Goal: Contribute content

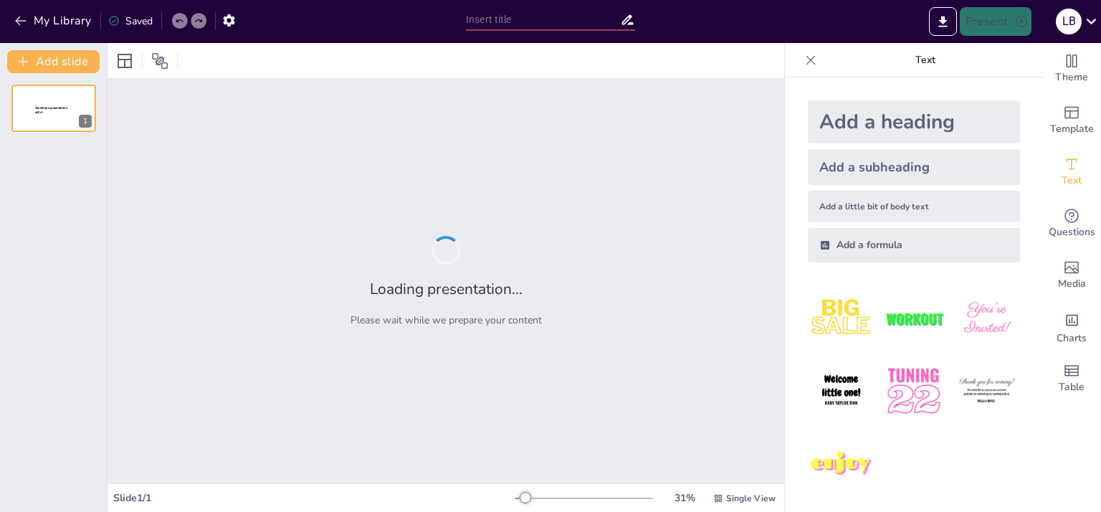
type input "New Sendsteps"
type input "Adhesivos Reactivos: Fundamentos y Aplicaciones en [GEOGRAPHIC_DATA]"
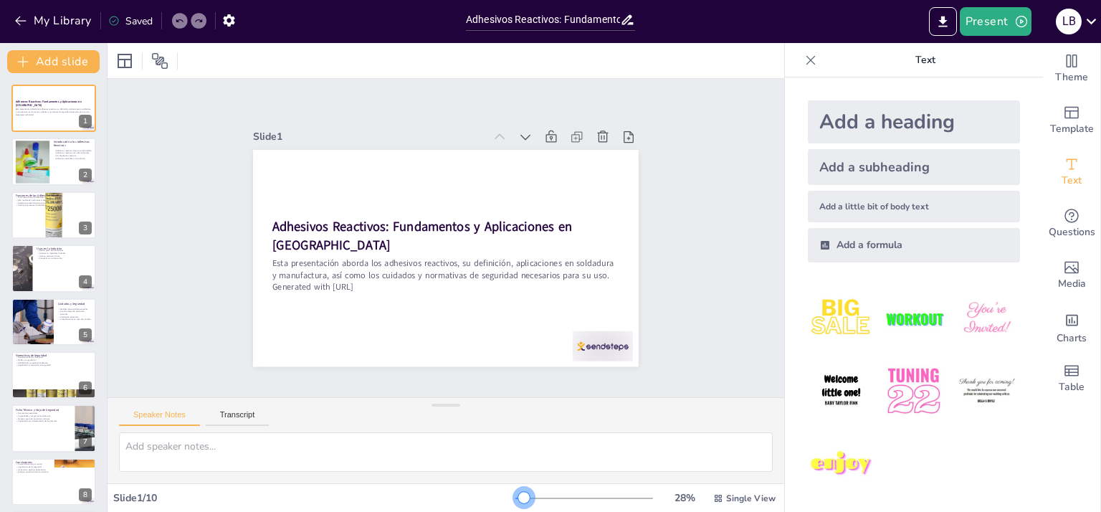
drag, startPoint x: 533, startPoint y: 495, endPoint x: 514, endPoint y: 497, distance: 18.8
click at [518, 497] on div at bounding box center [523, 497] width 11 height 11
click at [49, 169] on div at bounding box center [32, 162] width 58 height 44
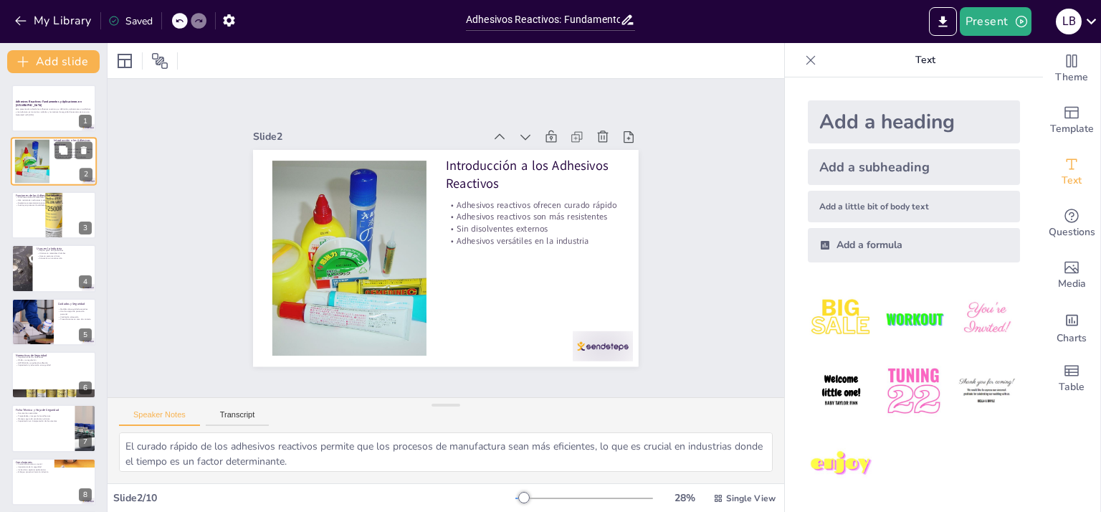
checkbox input "true"
type textarea "El curado rápido de los adhesivos reactivos permite que los procesos de manufac…"
click at [46, 211] on div at bounding box center [54, 215] width 86 height 86
checkbox input "true"
type textarea "La unión estructural es fundamental en muchas industrias, y los adhesivos react…"
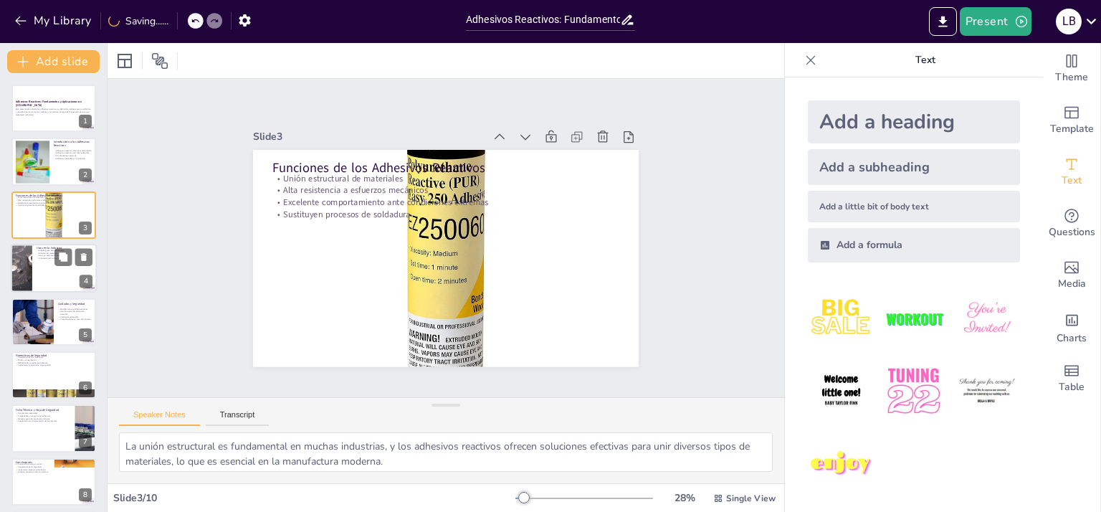
click at [52, 266] on div at bounding box center [54, 268] width 86 height 49
checkbox input "true"
type textarea "La versatilidad de los adhesivos reactivos les permite ser utilizados en múltip…"
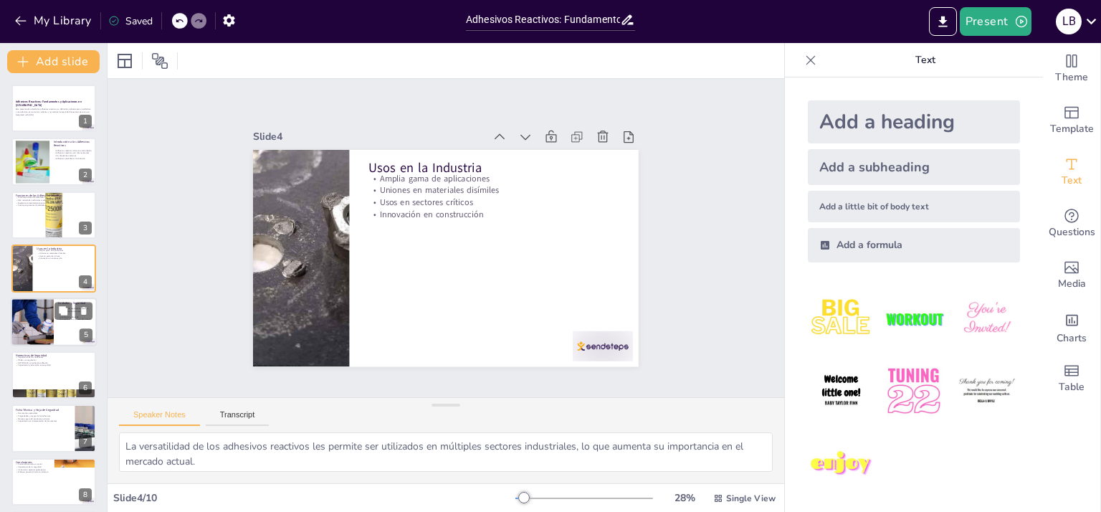
click at [52, 325] on div at bounding box center [32, 322] width 124 height 49
checkbox input "true"
type textarea "La implementación de medidas de seguridad es crucial para prevenir accidentes y…"
checkbox input "true"
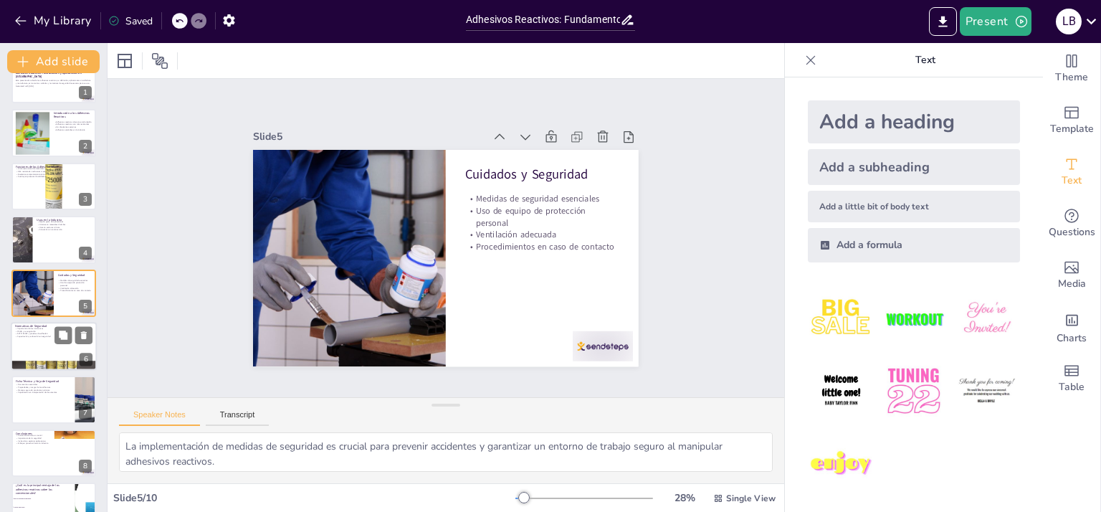
checkbox input "true"
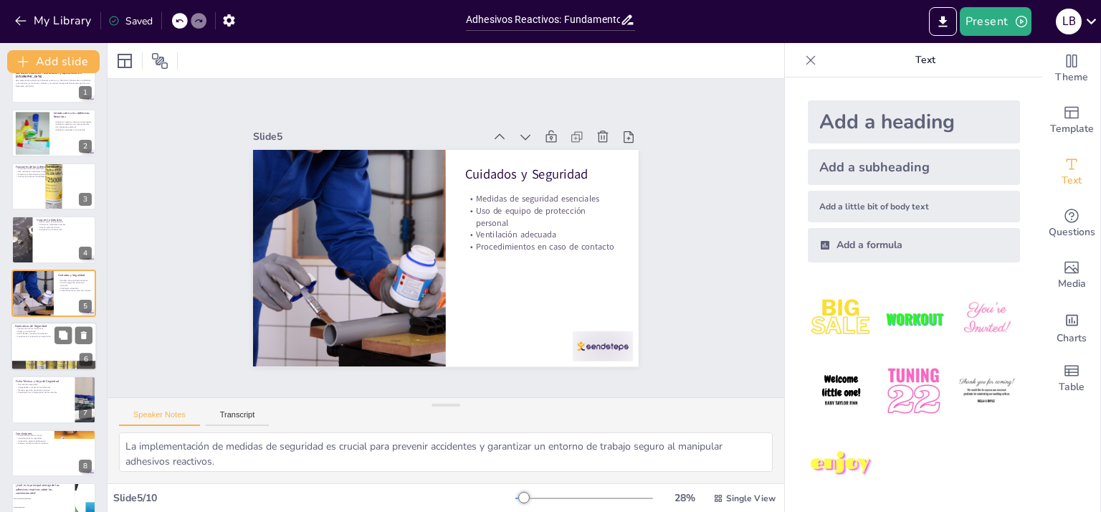
checkbox input "true"
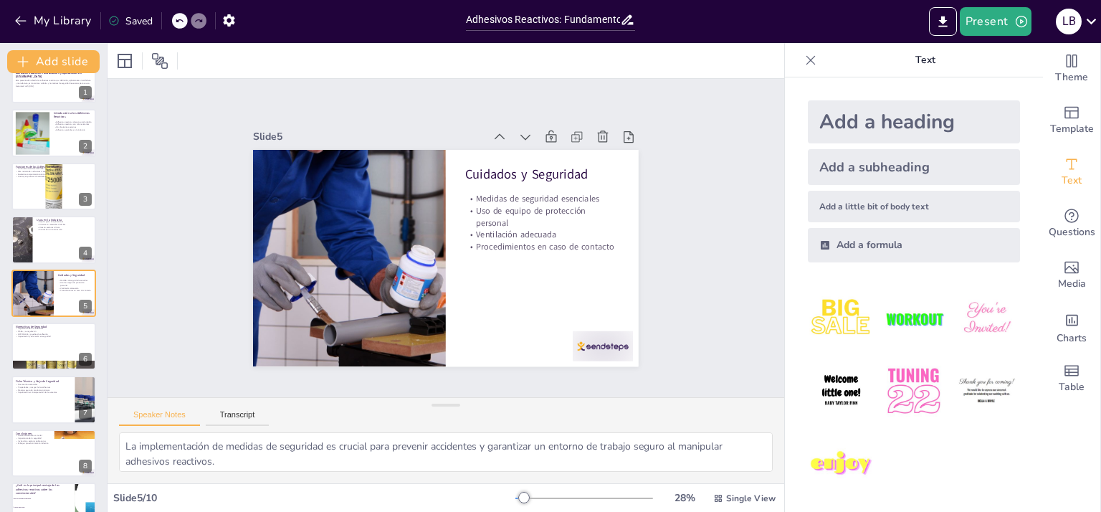
checkbox input "true"
click at [32, 371] on div "Adhesivos Reactivos: Fundamentos y Aplicaciones en Soldadura Esta presentación …" at bounding box center [53, 320] width 107 height 528
checkbox input "true"
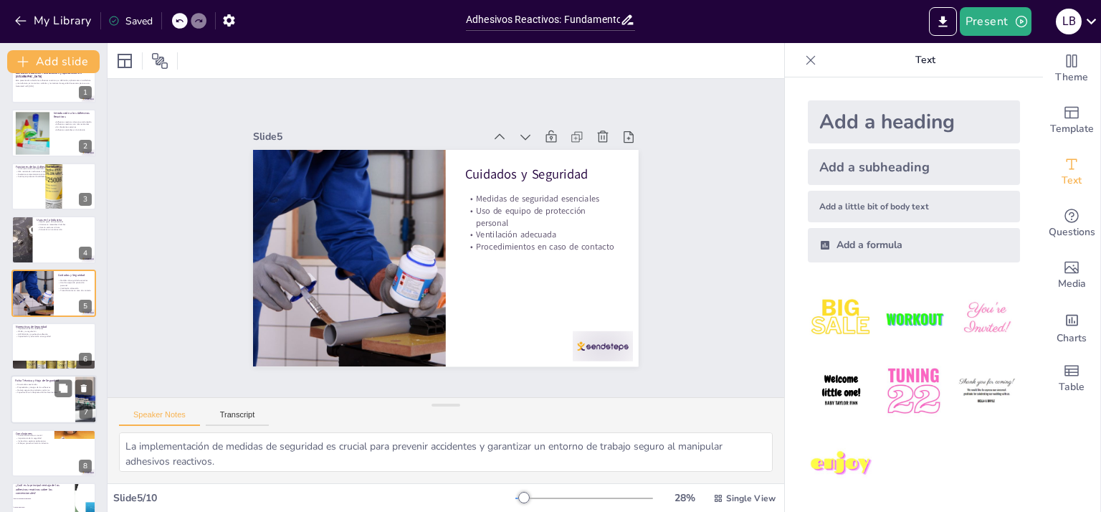
checkbox input "true"
click at [41, 387] on p "Propiedades y riesgos de los adhesivos" at bounding box center [43, 387] width 56 height 3
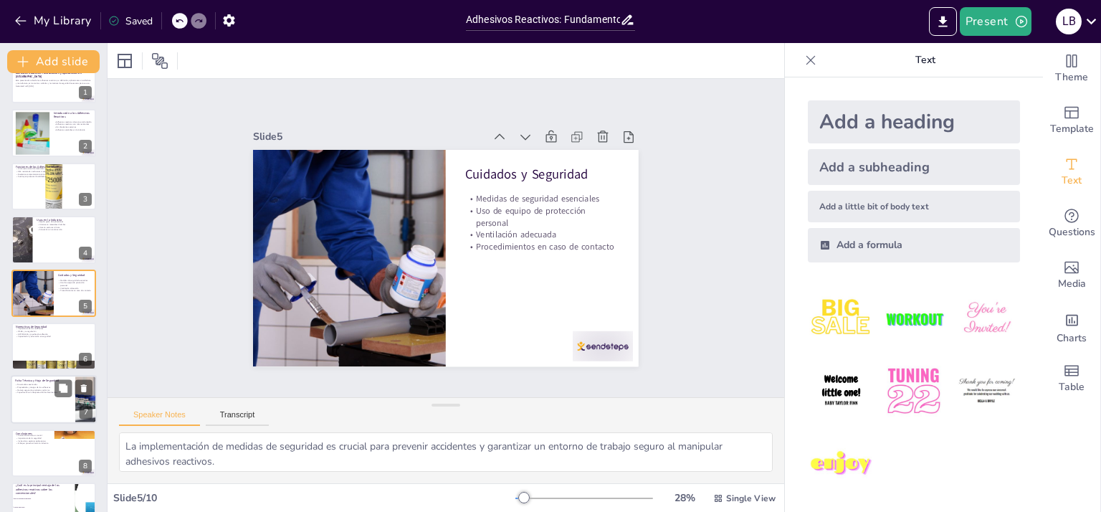
checkbox input "true"
type textarea "La disponibilidad de documentos como la ficha técnica y la hoja de seguridad es…"
checkbox input "true"
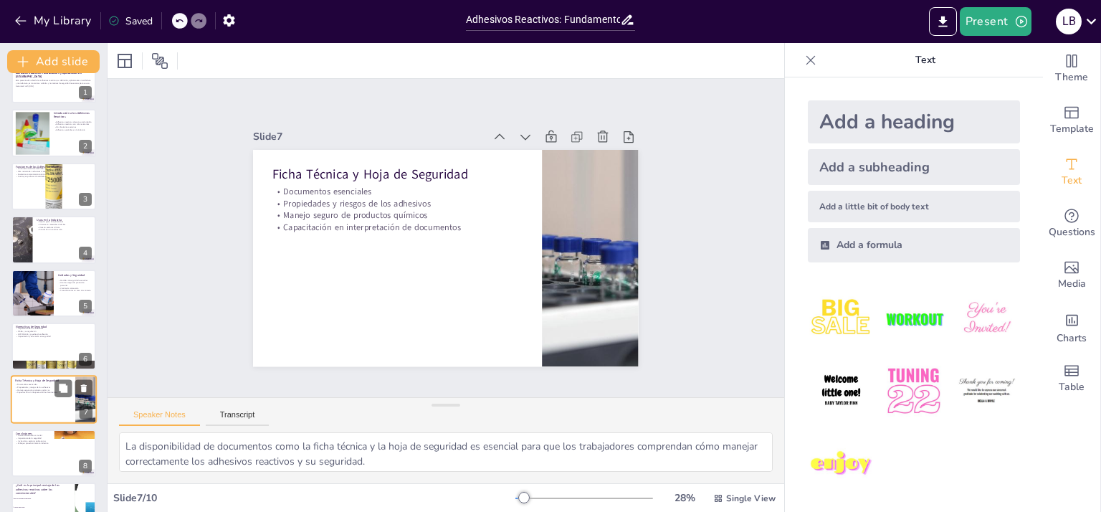
scroll to position [112, 0]
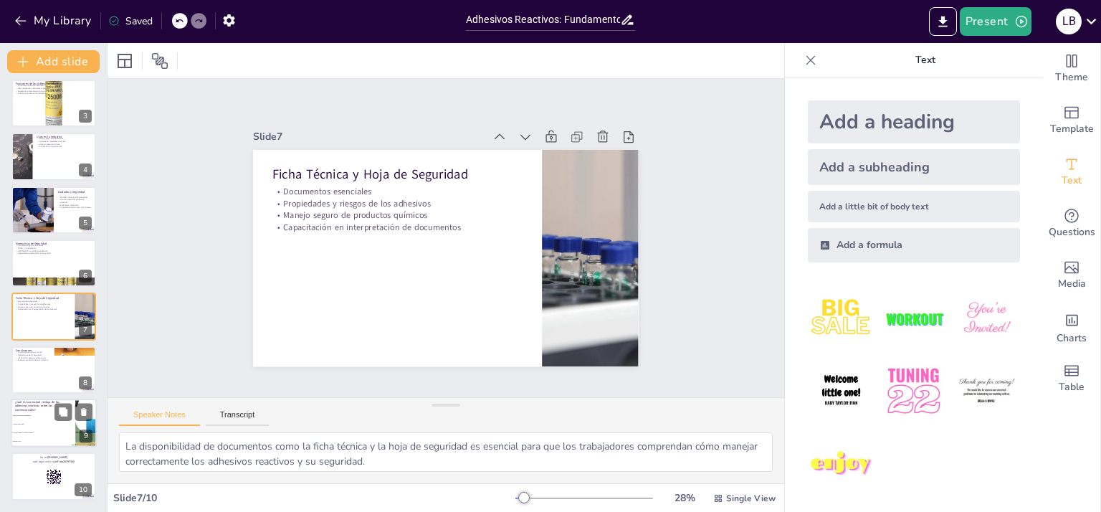
checkbox input "true"
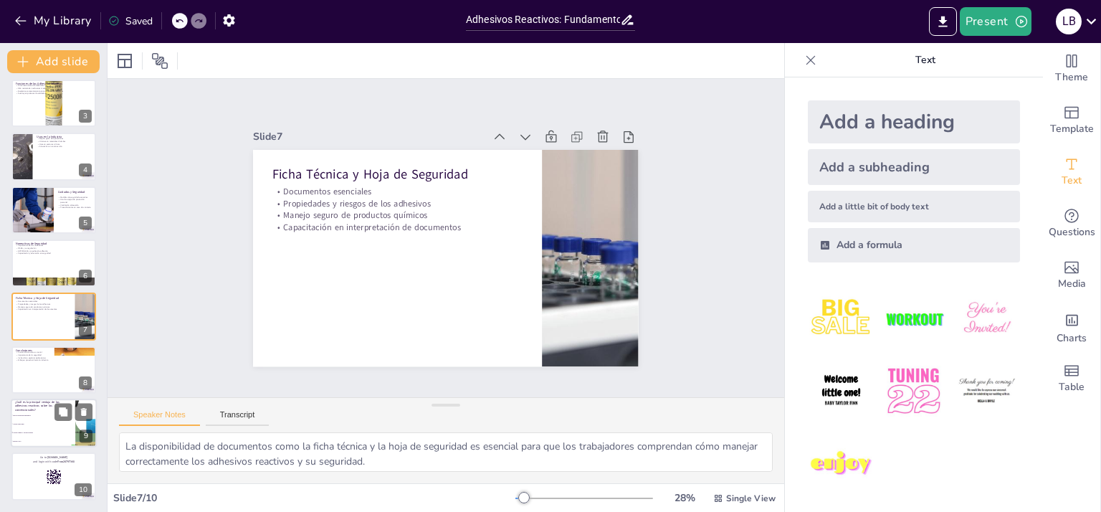
checkbox input "true"
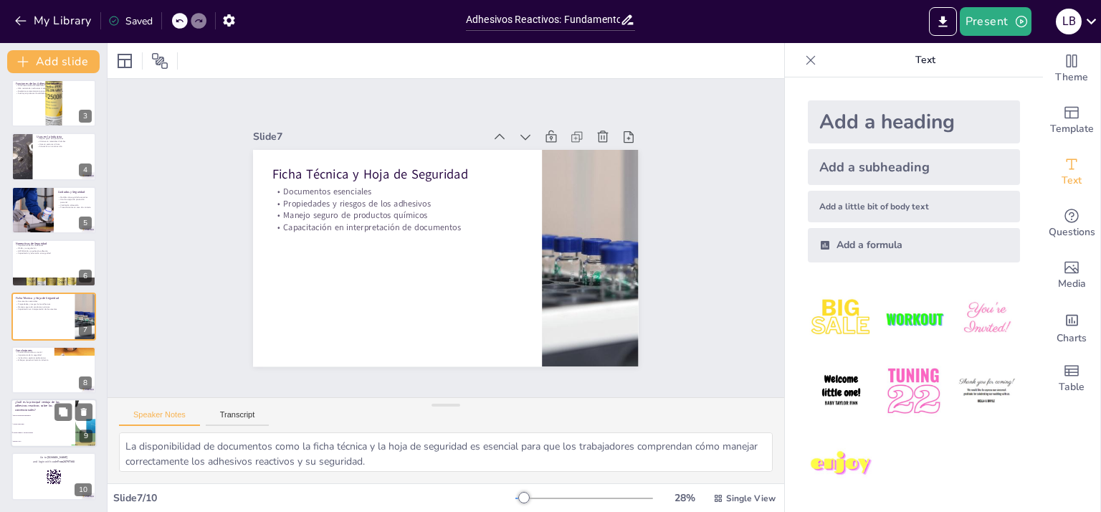
checkbox input "true"
click at [44, 424] on span "Curado más lento" at bounding box center [44, 424] width 62 height 2
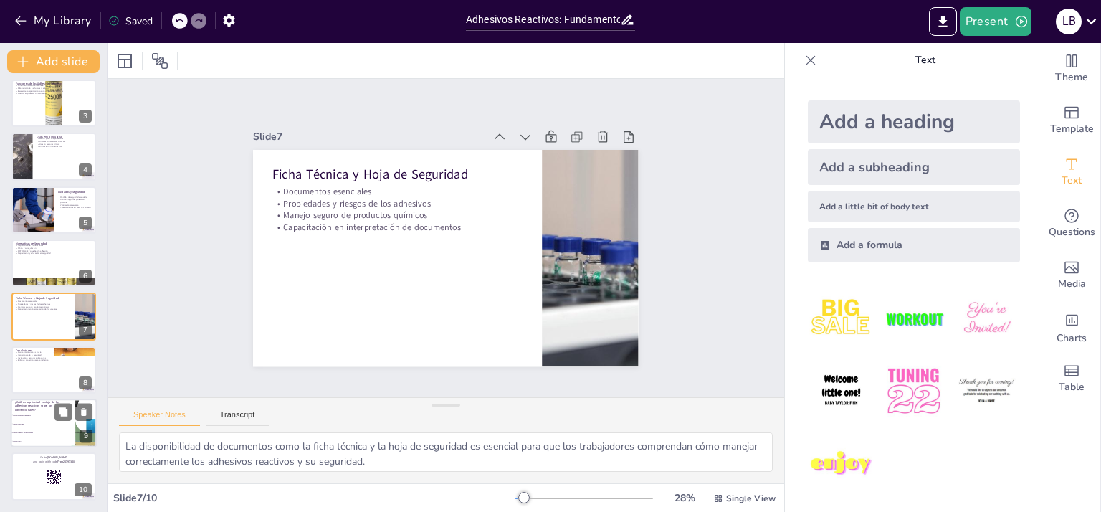
checkbox input "true"
type textarea "La respuesta correcta es "Curado rápido y sin disolventes", ya que esta es una …"
checkbox input "true"
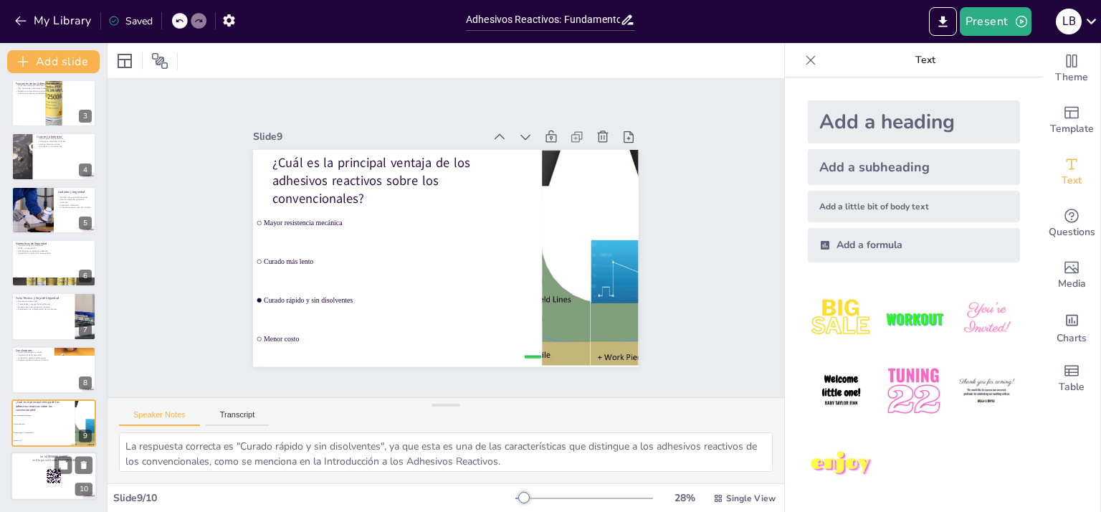
checkbox input "true"
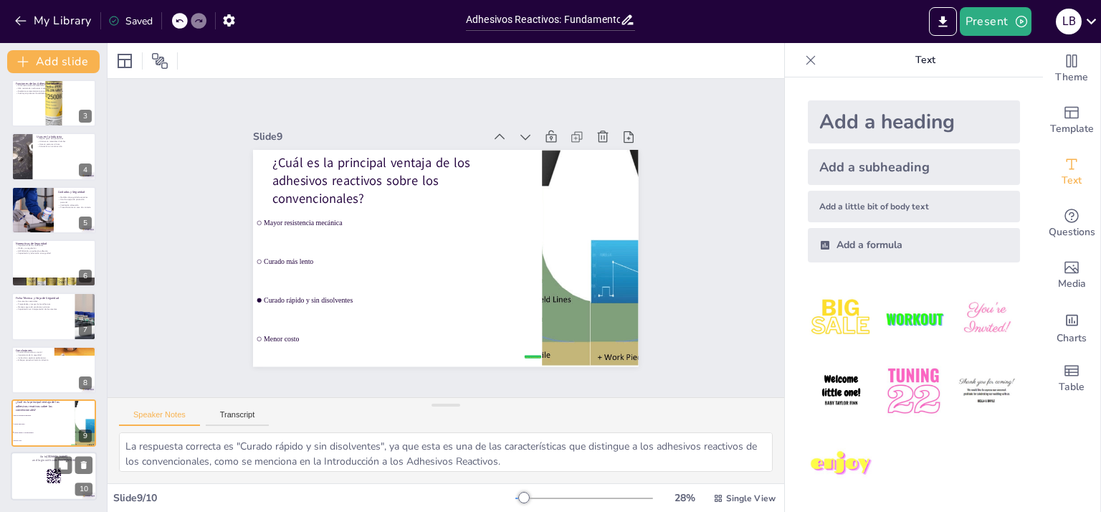
checkbox input "true"
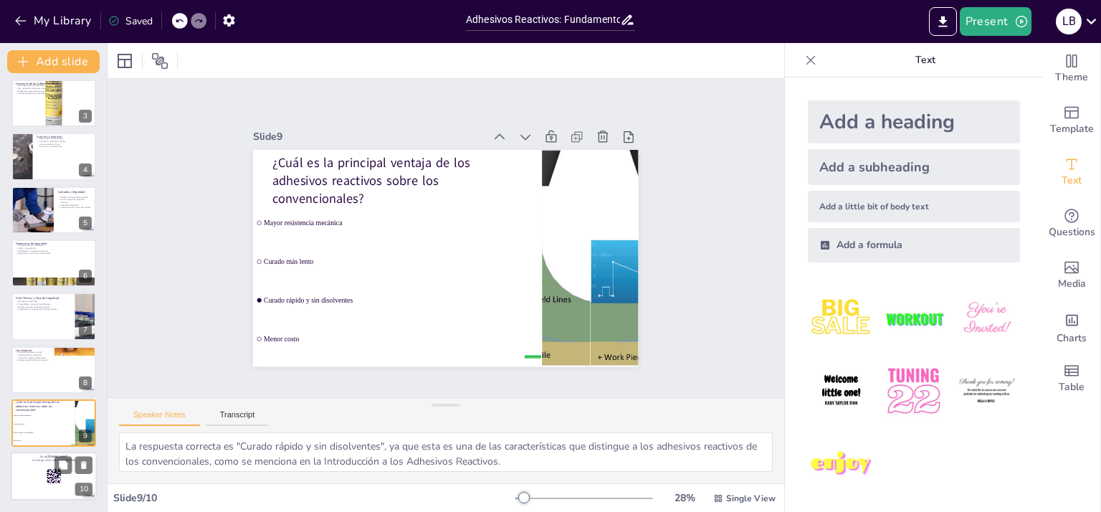
checkbox input "true"
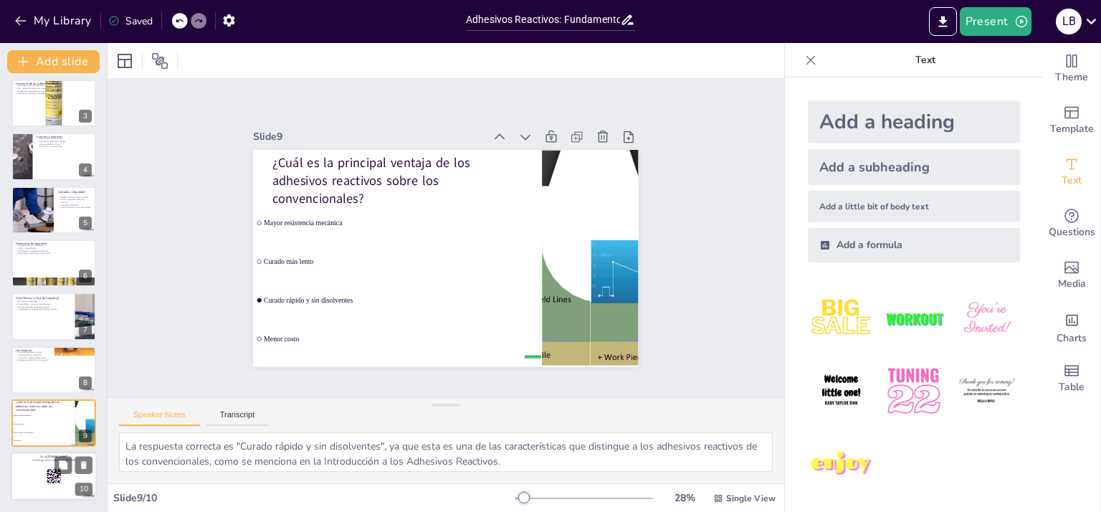
checkbox input "true"
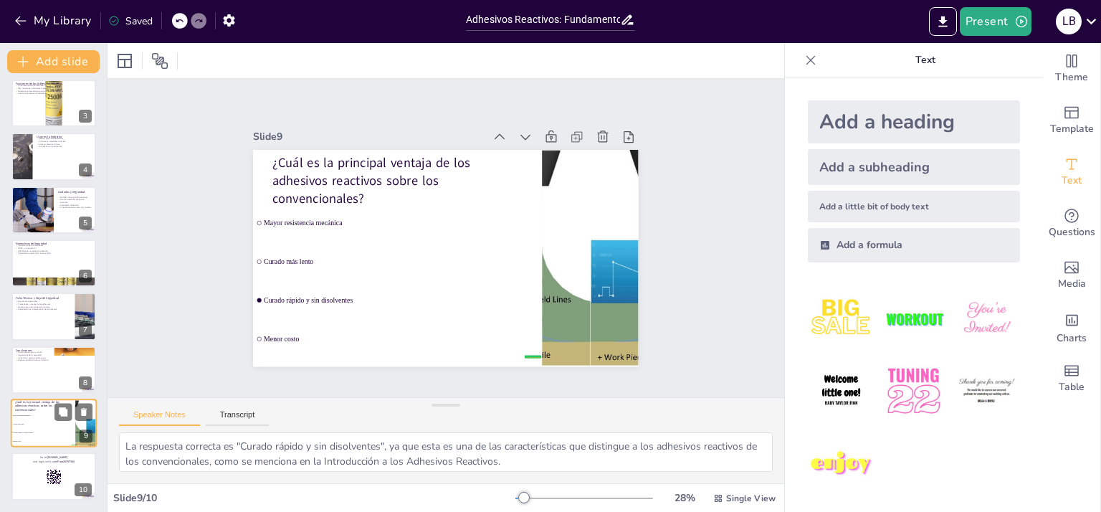
checkbox input "true"
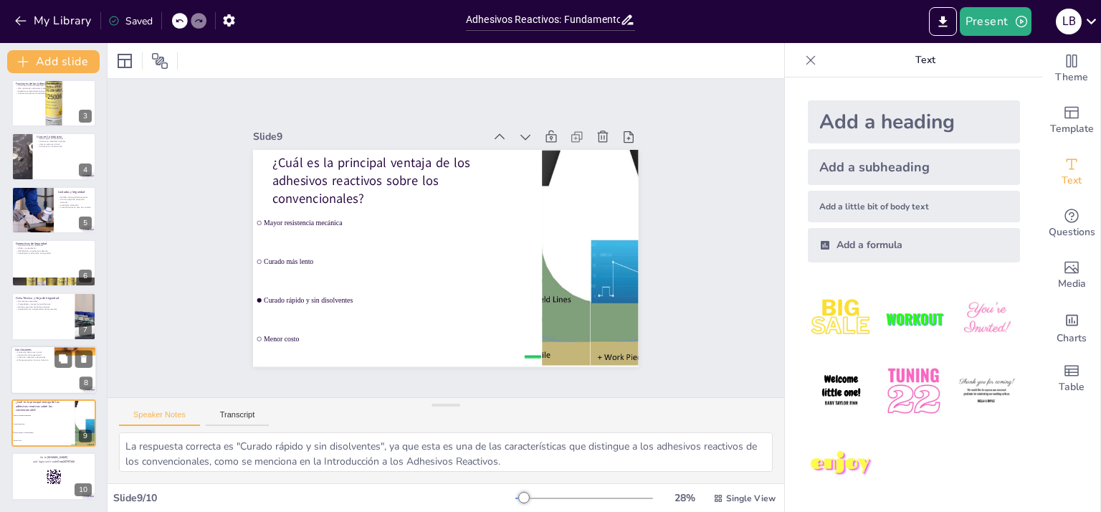
checkbox input "true"
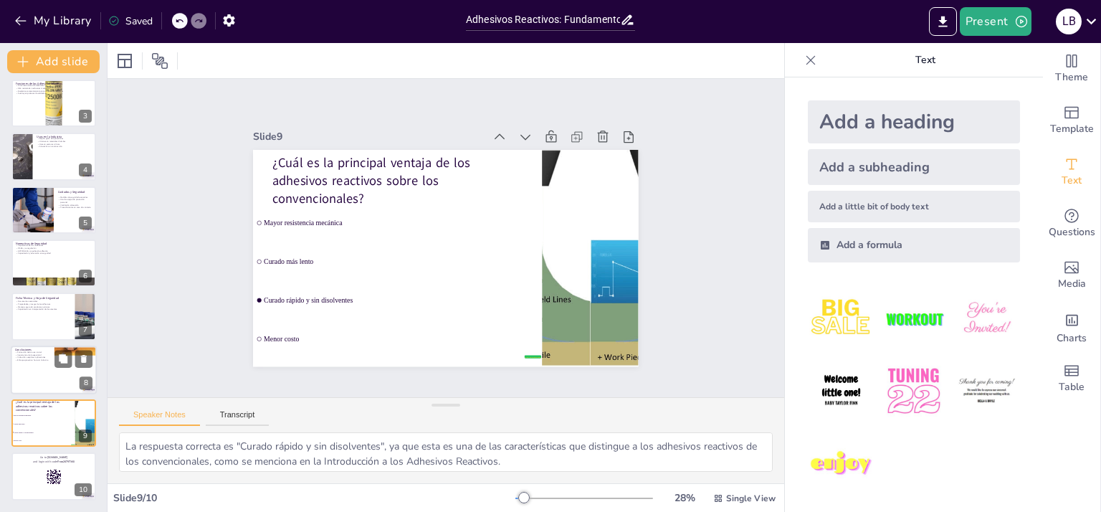
checkbox input "true"
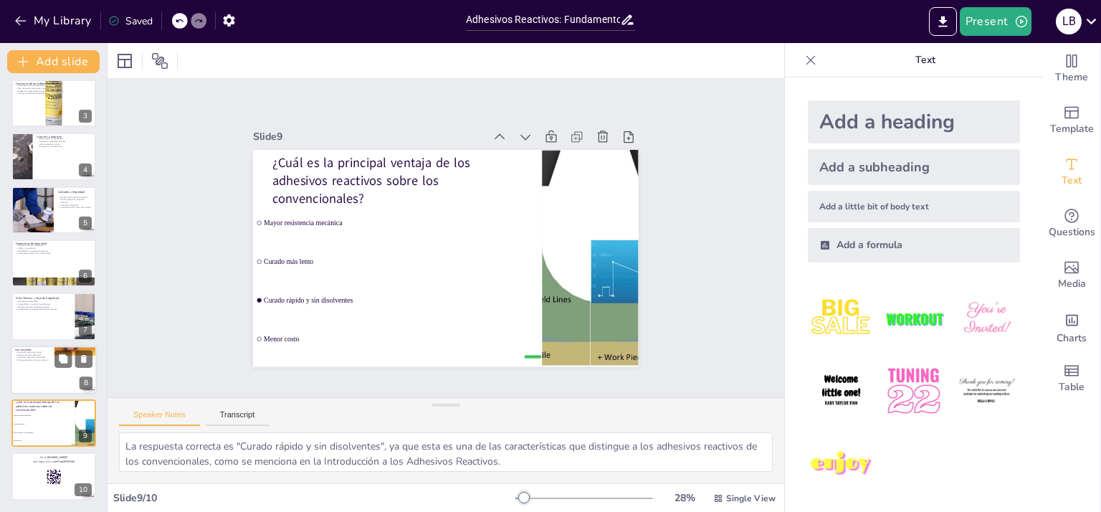
checkbox input "true"
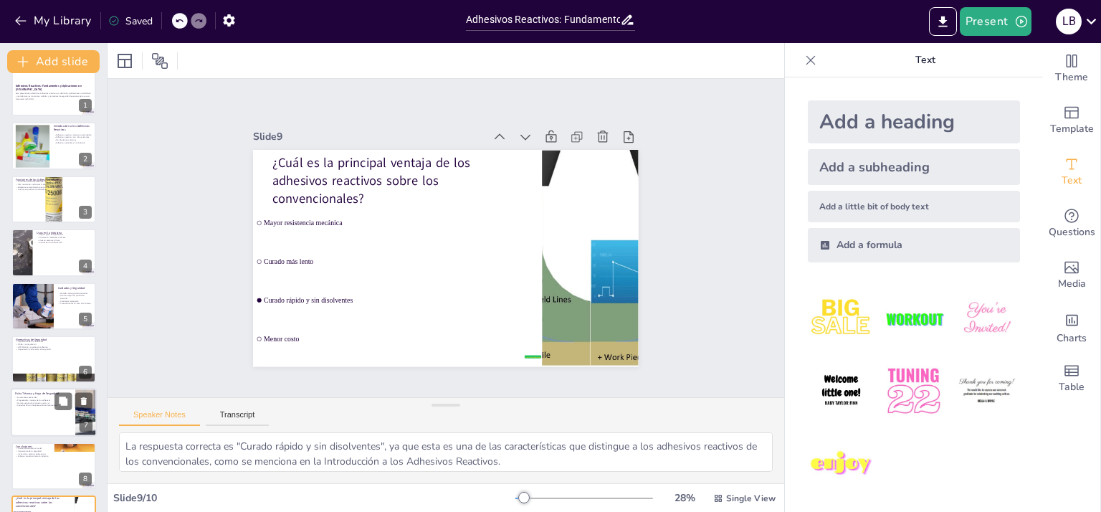
scroll to position [0, 0]
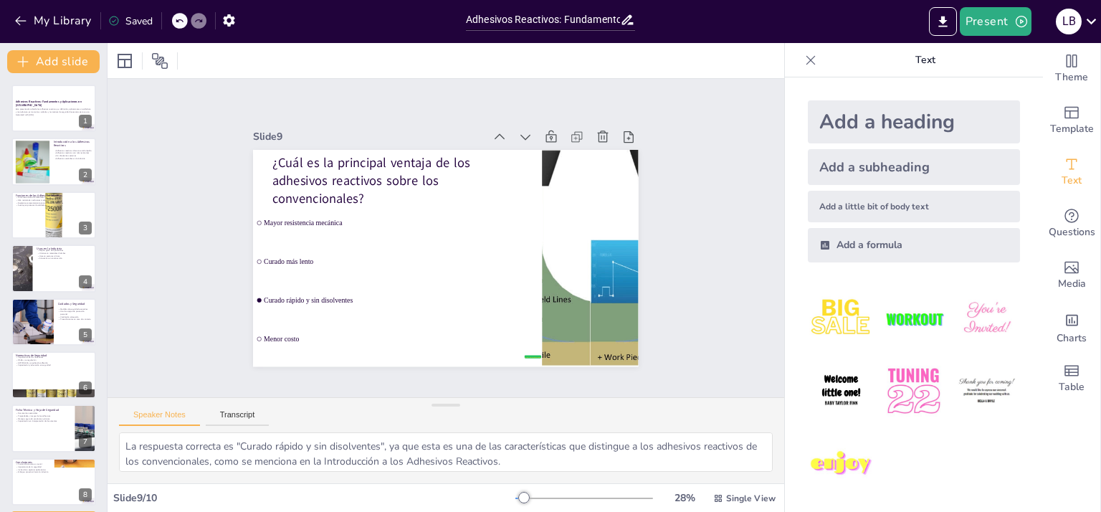
checkbox input "true"
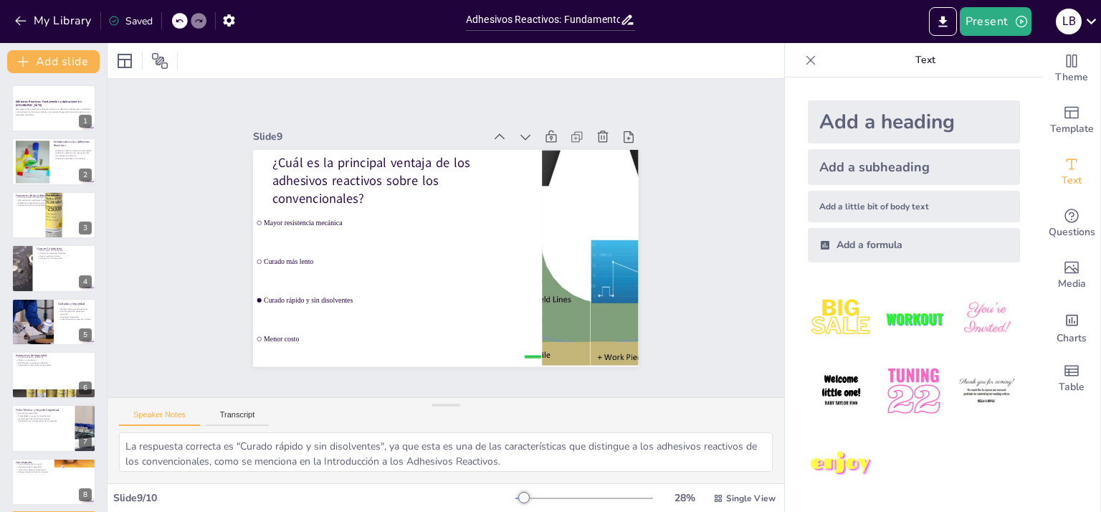
checkbox input "true"
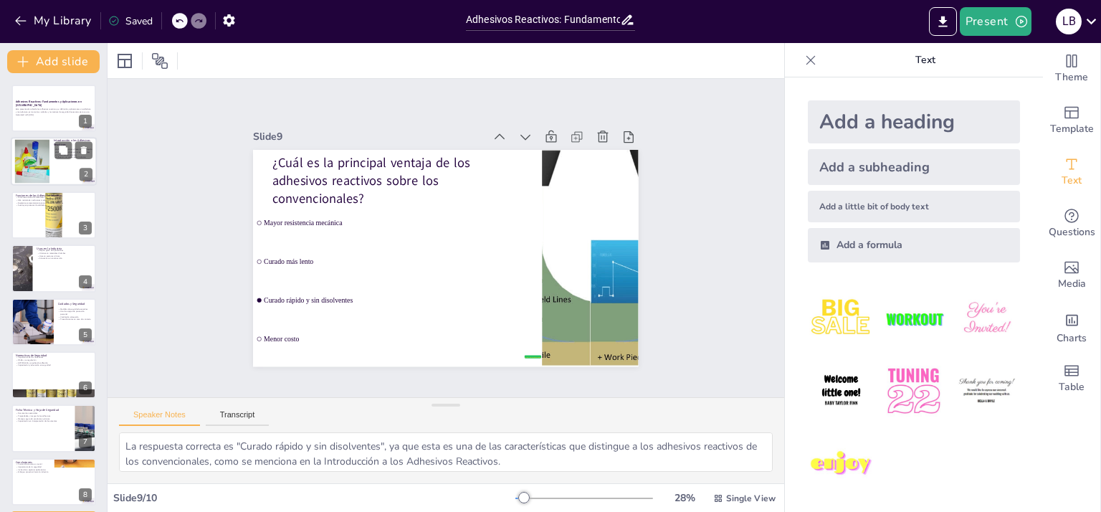
checkbox input "true"
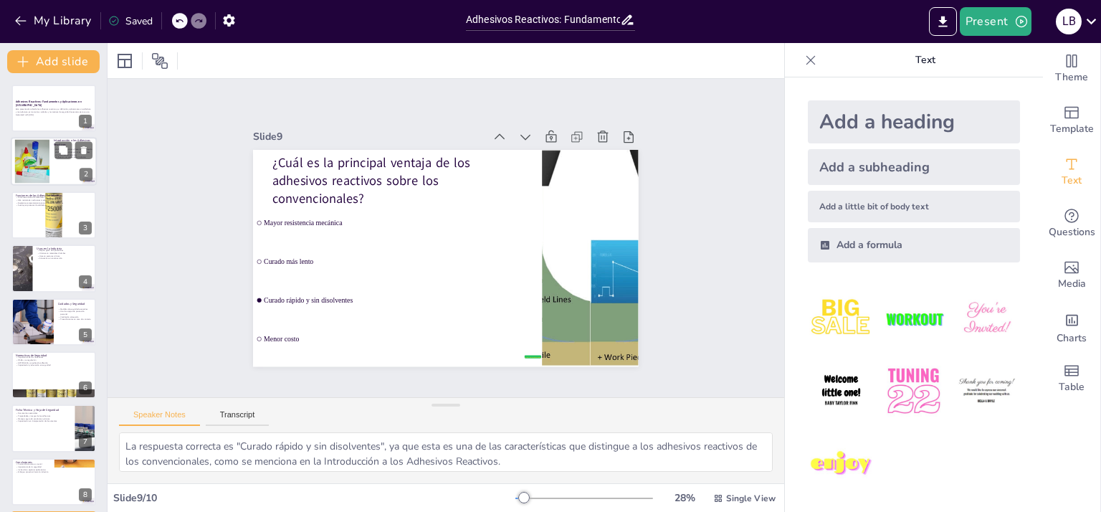
checkbox input "true"
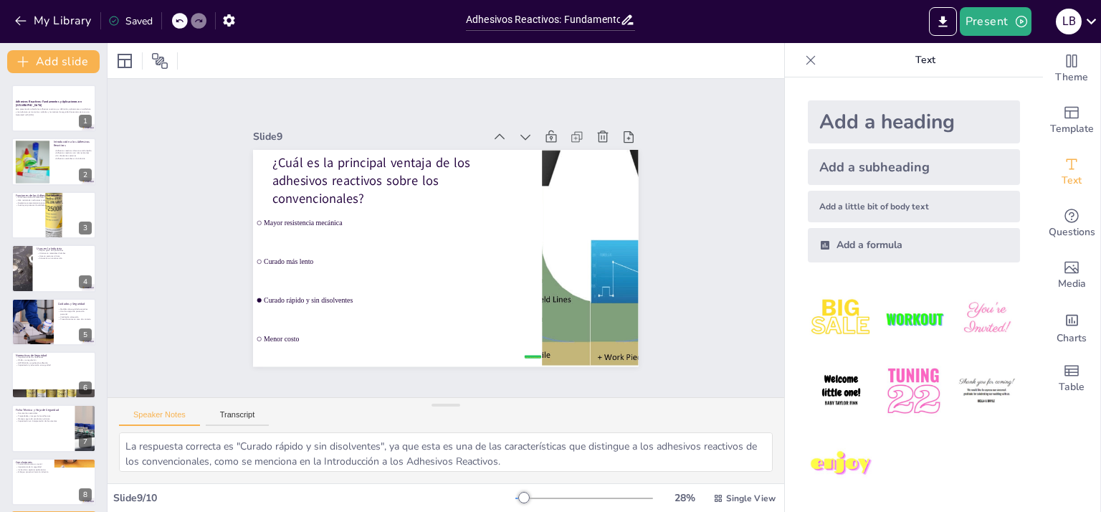
checkbox input "true"
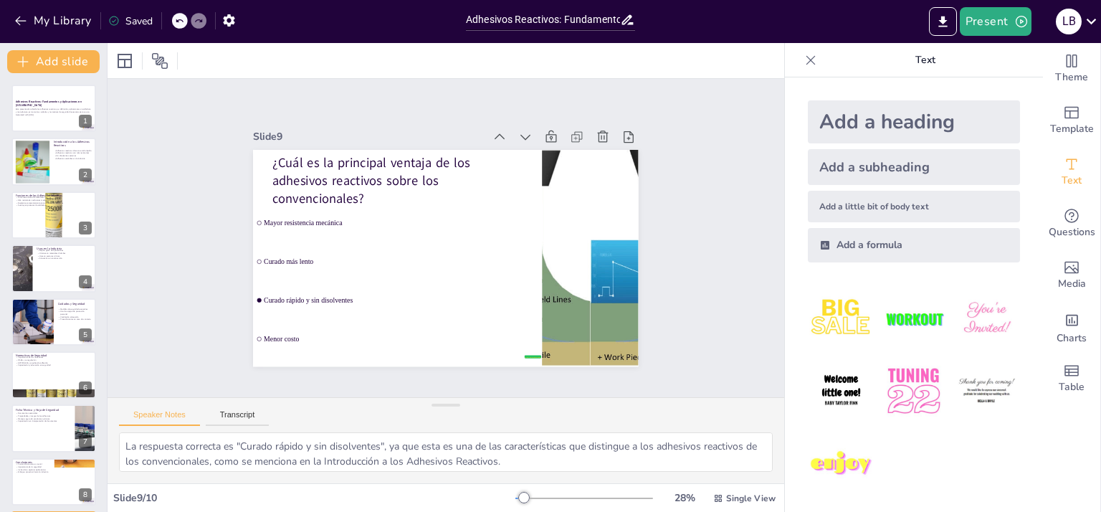
checkbox input "true"
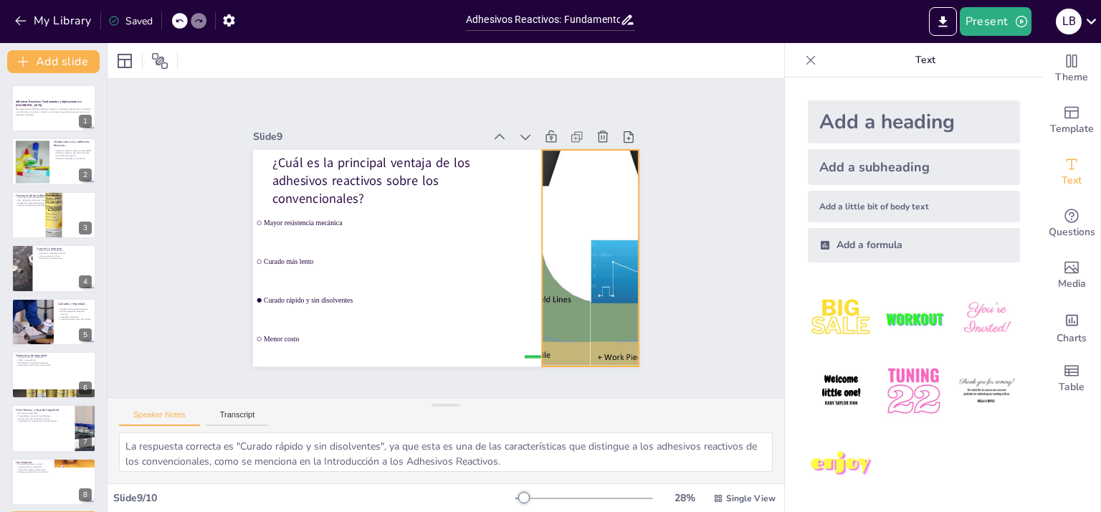
checkbox input "true"
click at [123, 65] on icon at bounding box center [124, 60] width 17 height 17
checkbox input "true"
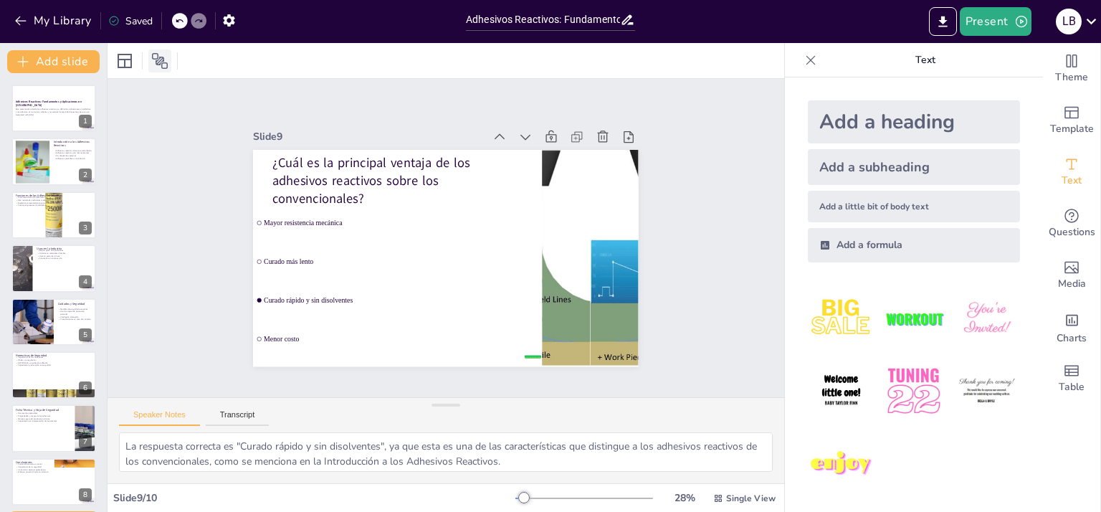
click at [159, 61] on icon at bounding box center [160, 61] width 16 height 16
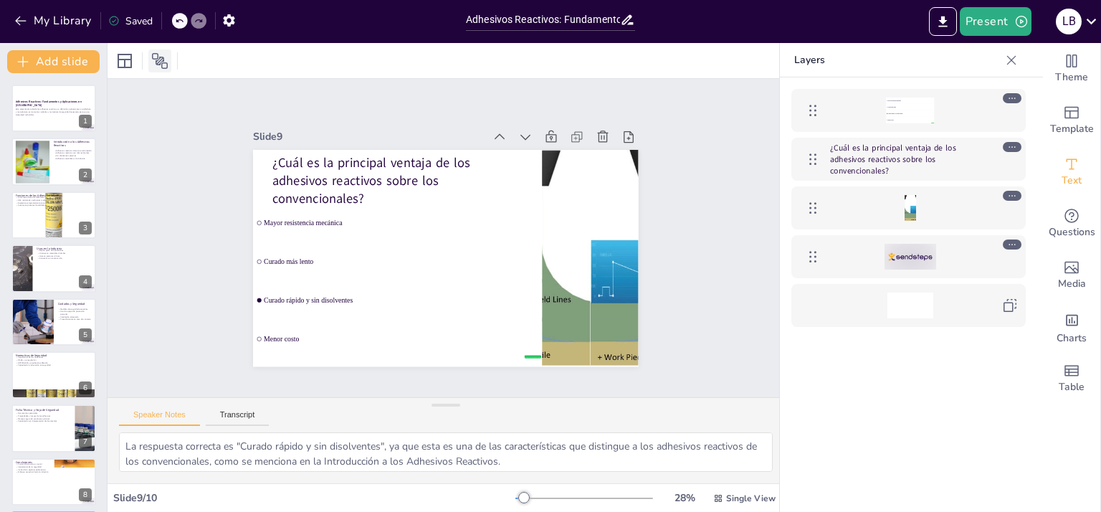
checkbox input "true"
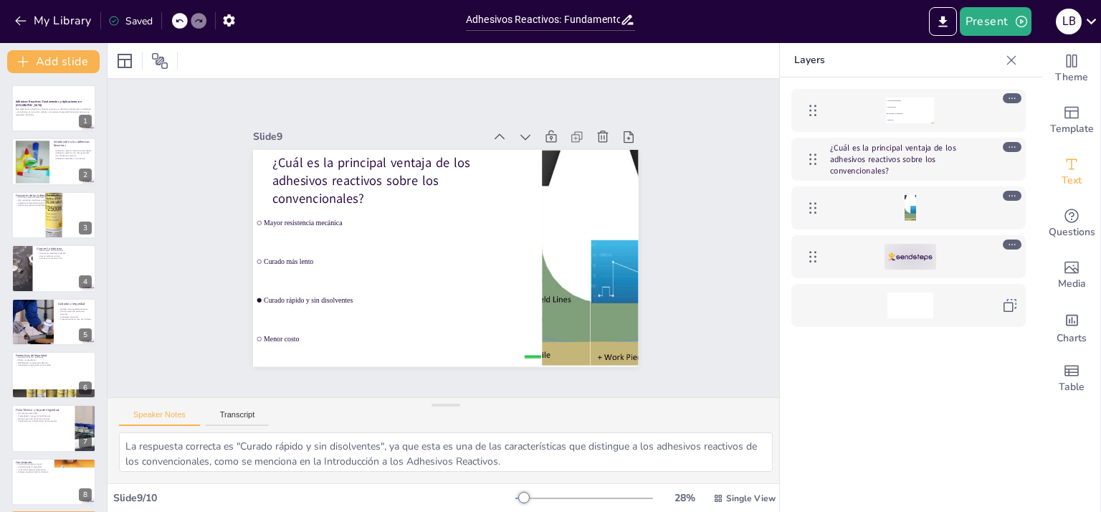
checkbox input "true"
click at [187, 133] on div "Slide 1 Adhesivos Reactivos: Fundamentos y Aplicaciones en Soldadura Esta prese…" at bounding box center [446, 237] width 706 height 387
checkbox input "true"
